Goal: Check status: Check status

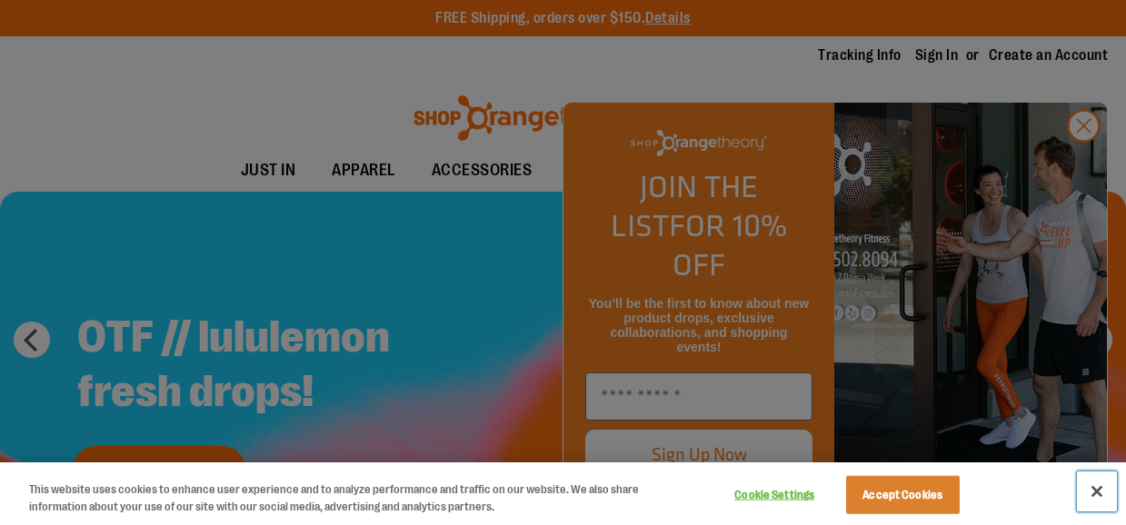
click at [1097, 495] on button "Close" at bounding box center [1097, 492] width 40 height 40
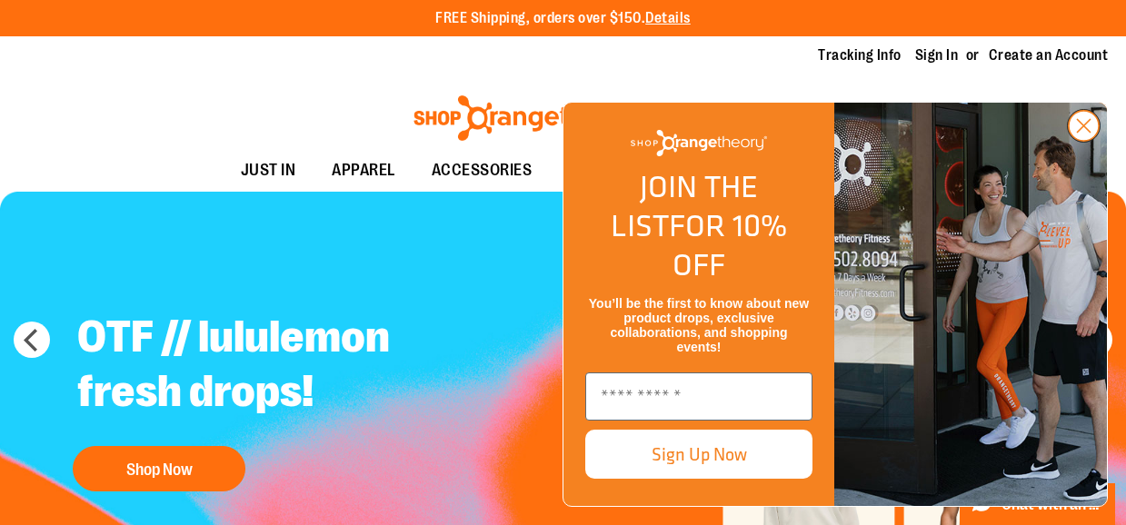
click at [1079, 141] on circle "Close dialog" at bounding box center [1084, 126] width 30 height 30
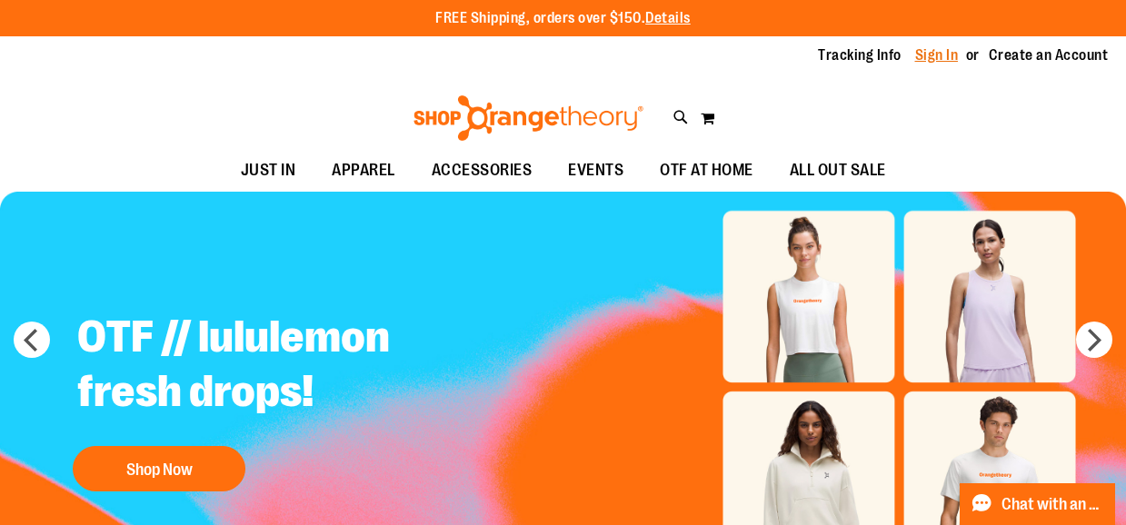
click at [934, 58] on link "Sign In" at bounding box center [937, 55] width 44 height 20
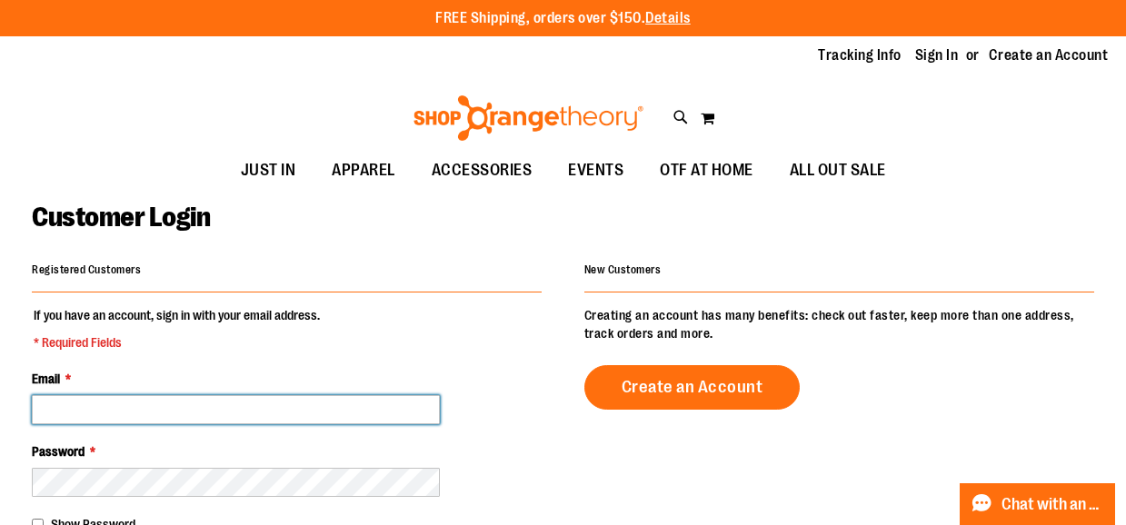
click at [287, 412] on input "Email *" at bounding box center [236, 409] width 408 height 29
type input "**********"
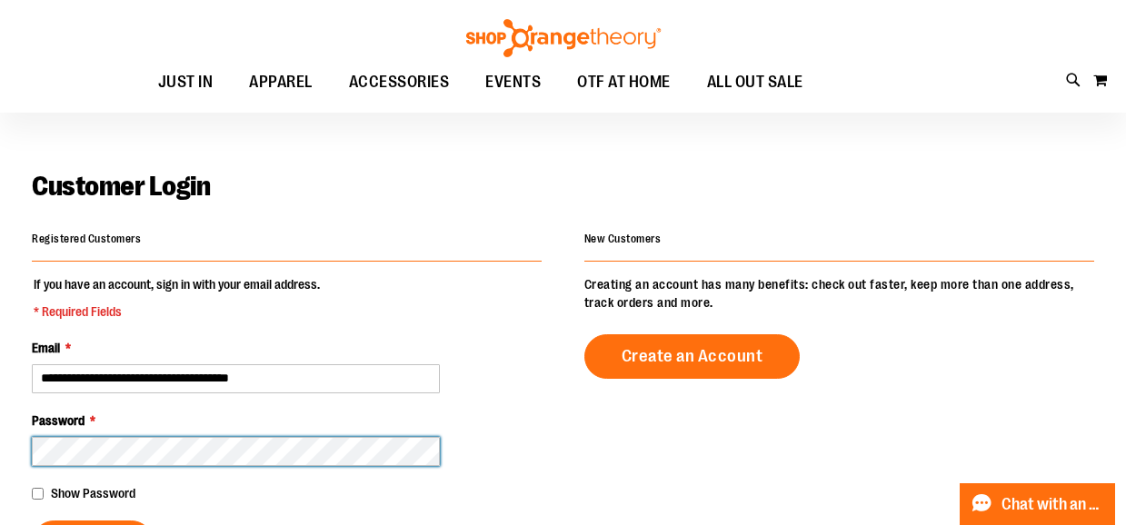
scroll to position [109, 0]
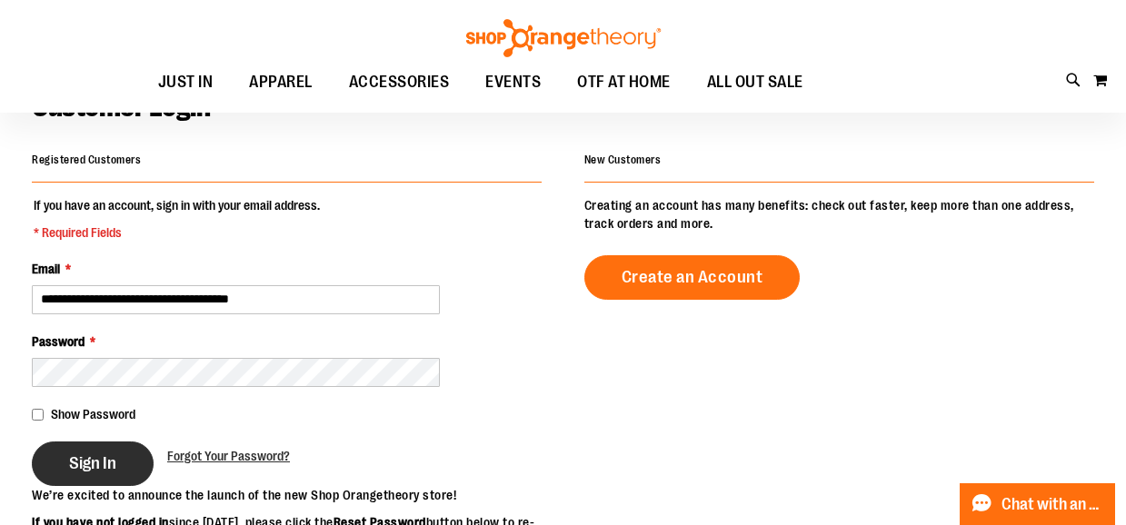
click at [103, 466] on span "Sign In" at bounding box center [92, 464] width 47 height 20
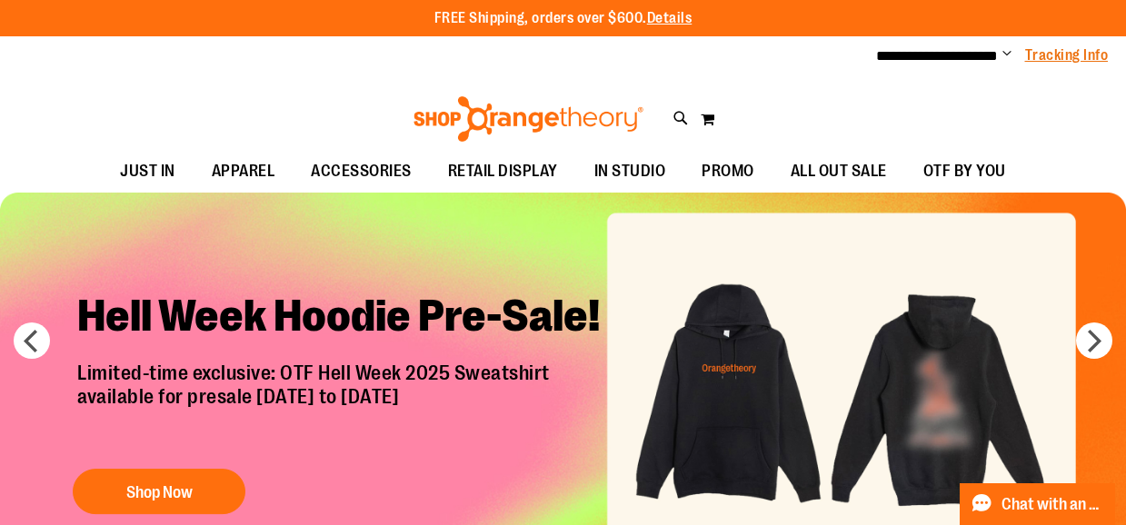
click at [1051, 61] on link "Tracking Info" at bounding box center [1067, 55] width 84 height 20
click at [1074, 54] on link "Tracking Info" at bounding box center [1067, 55] width 84 height 20
